Goal: Task Accomplishment & Management: Manage account settings

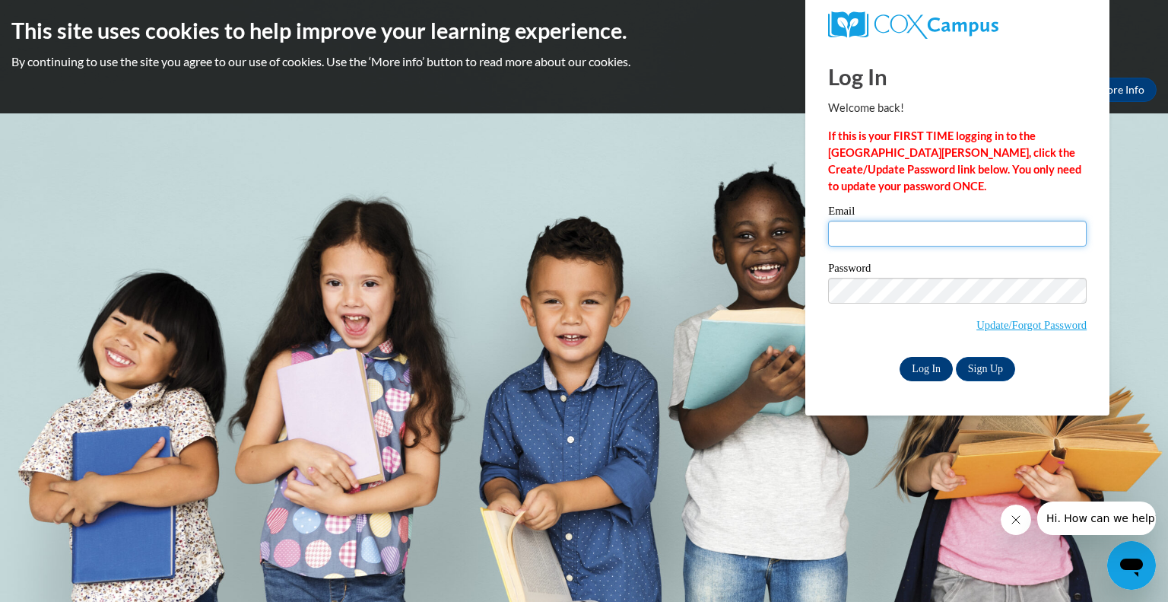
type input "clanese@aurora-schools.org"
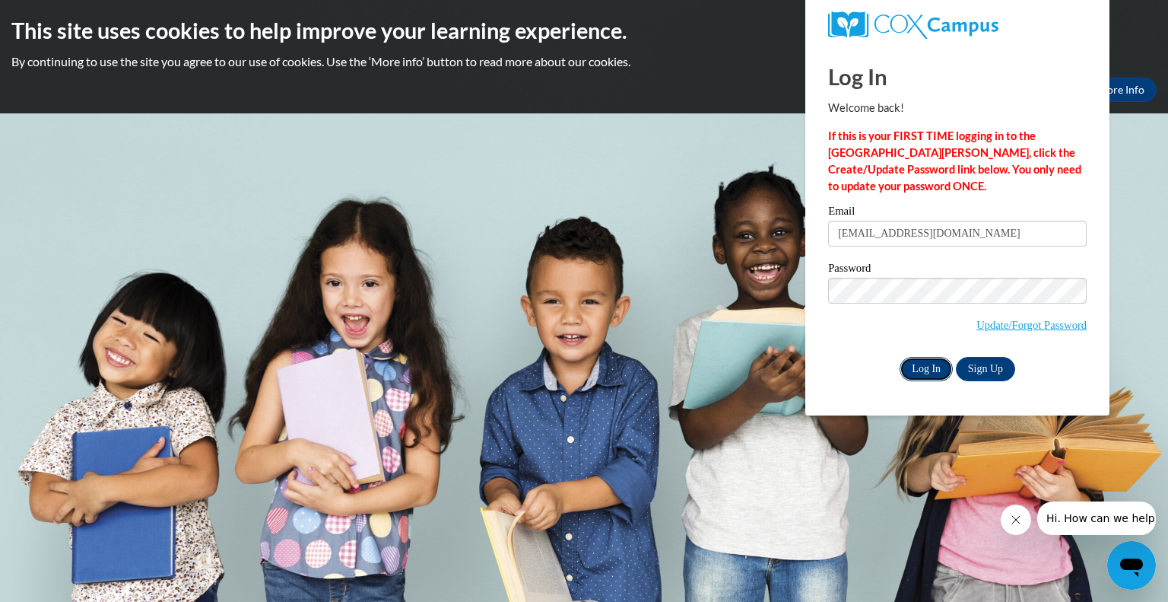
click at [929, 364] on input "Log In" at bounding box center [926, 369] width 53 height 24
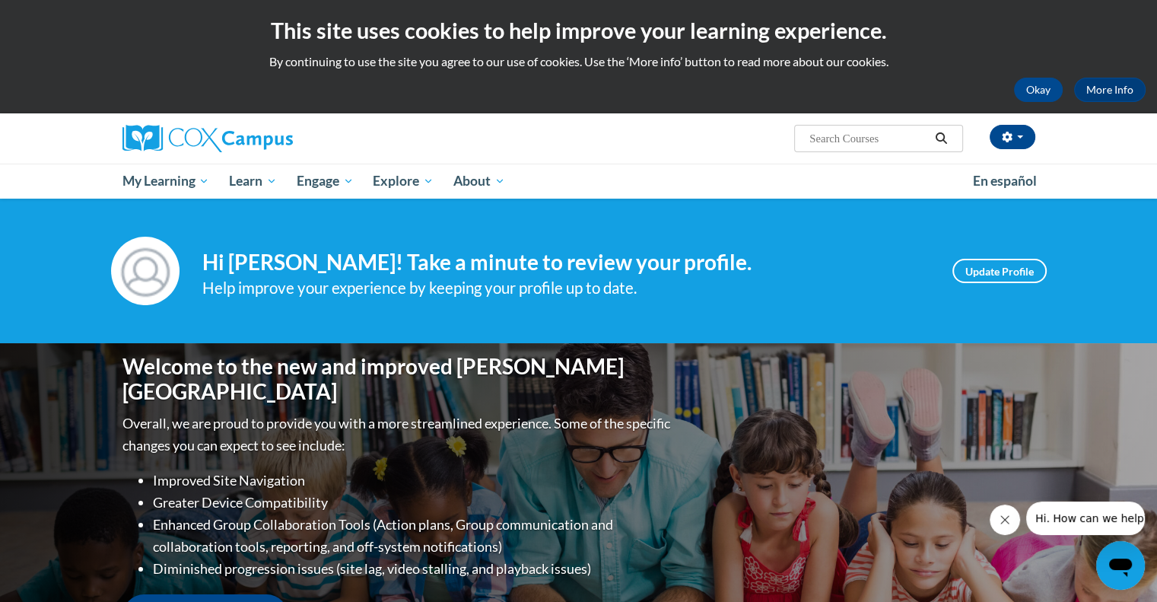
click at [929, 364] on div "Welcome to the new and improved [PERSON_NAME] Campus Overall, we are proud to p…" at bounding box center [579, 495] width 958 height 304
click at [1022, 139] on button "button" at bounding box center [1012, 137] width 46 height 24
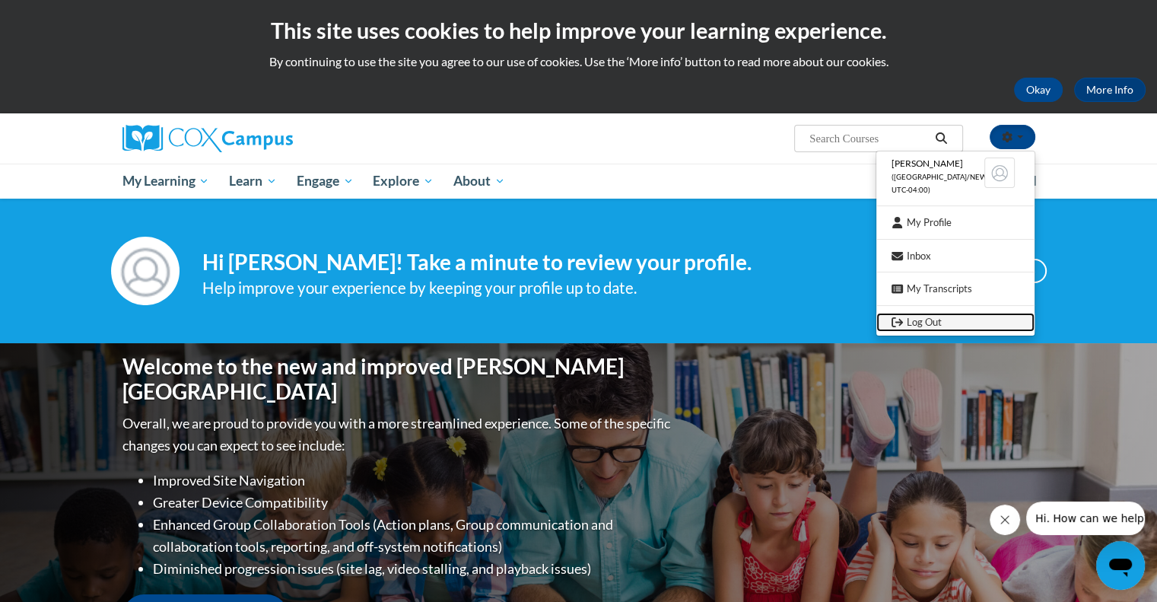
click at [923, 322] on link "Log Out" at bounding box center [955, 322] width 158 height 19
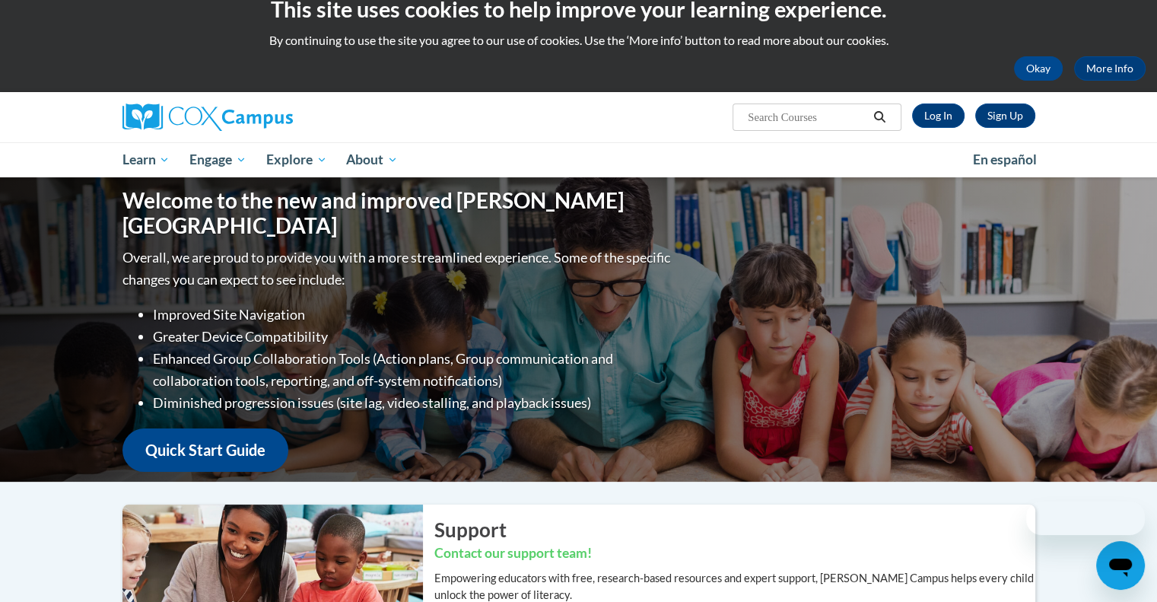
scroll to position [21, 0]
click at [940, 110] on link "Log In" at bounding box center [938, 115] width 52 height 24
